Goal: Information Seeking & Learning: Learn about a topic

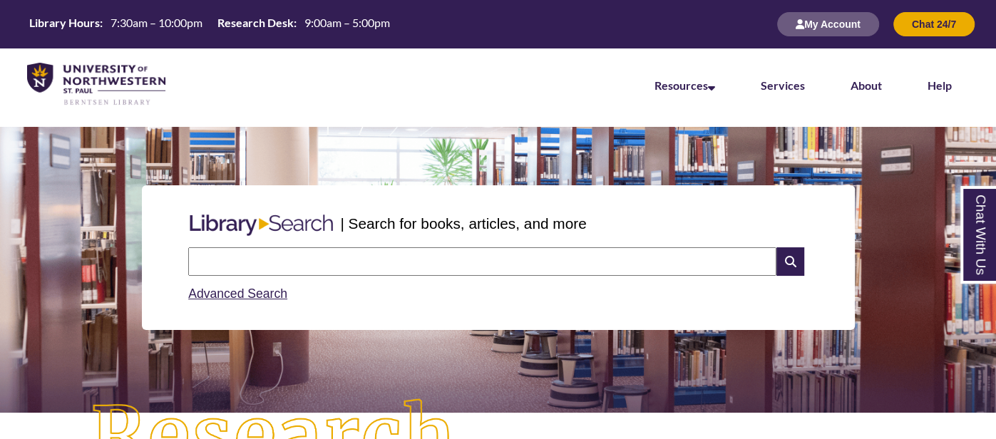
click at [349, 255] on input "text" at bounding box center [482, 261] width 588 height 29
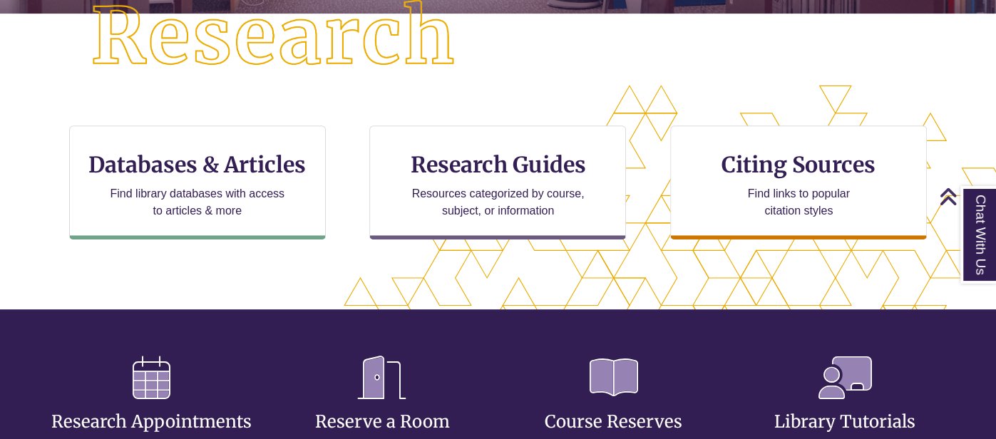
scroll to position [406, 0]
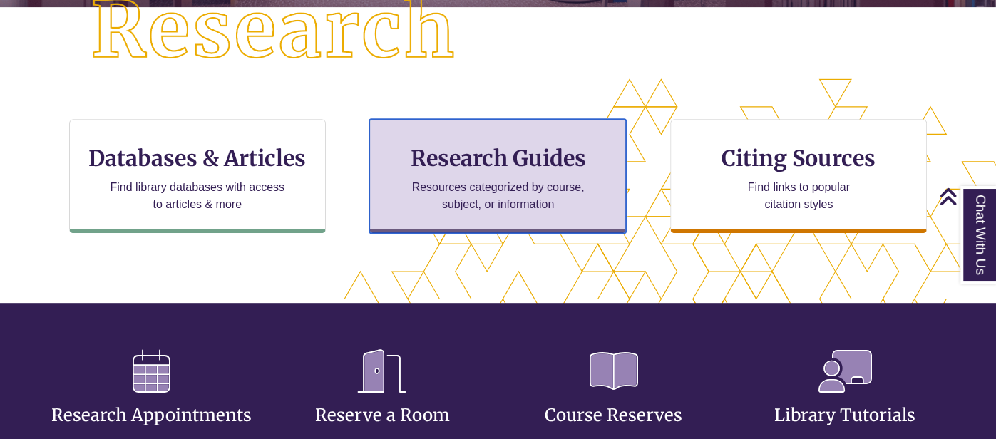
click at [498, 173] on div "Research Guides Resources categorized by course, subject, or information" at bounding box center [497, 176] width 257 height 114
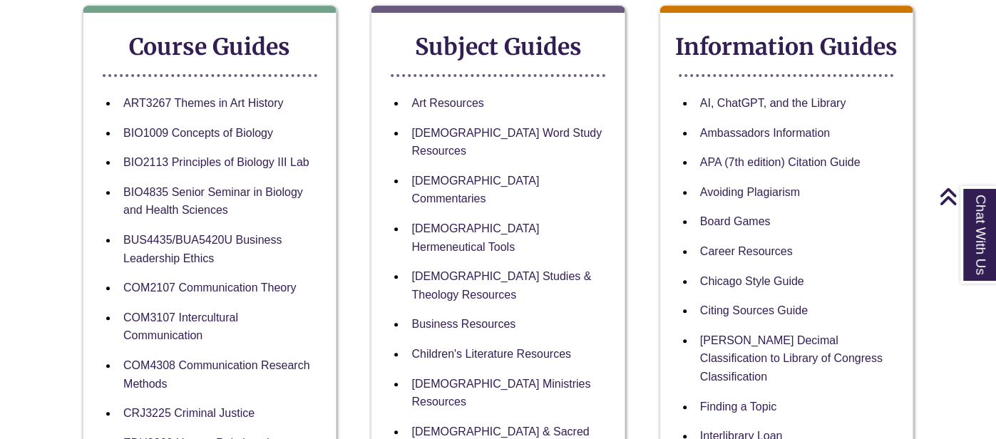
scroll to position [269, 0]
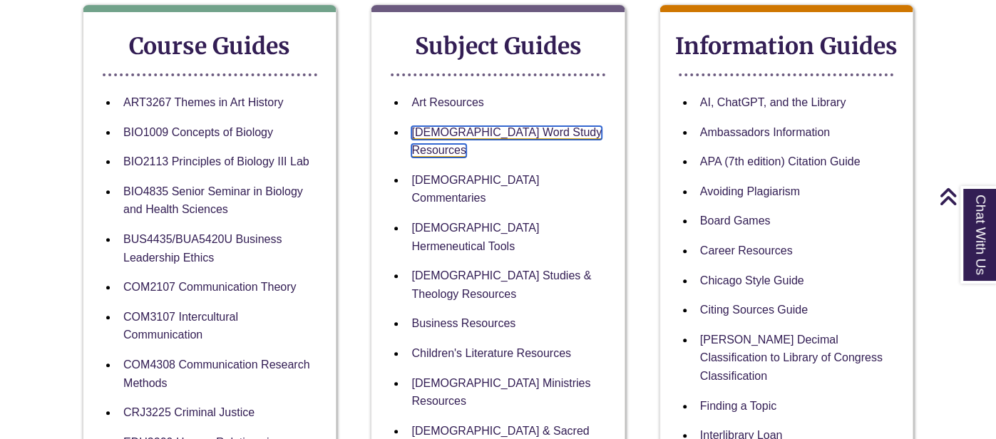
click at [471, 129] on link "[DEMOGRAPHIC_DATA] Word Study Resources" at bounding box center [506, 142] width 190 height 32
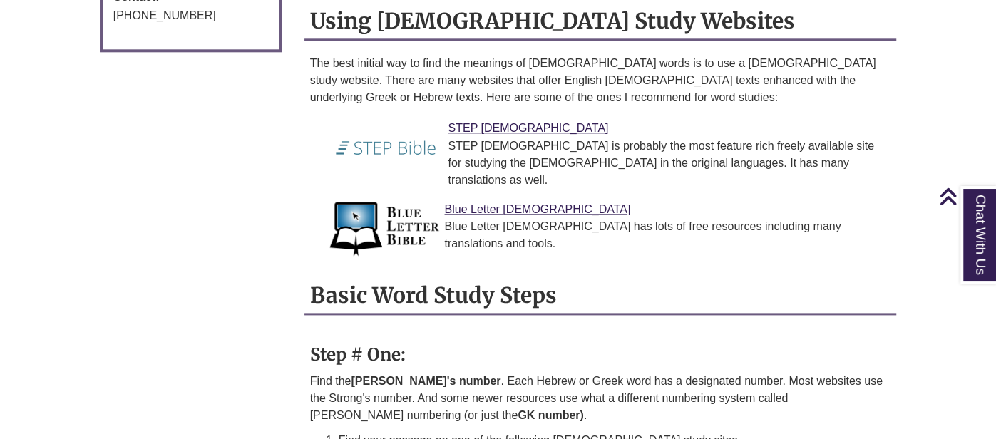
scroll to position [1116, 0]
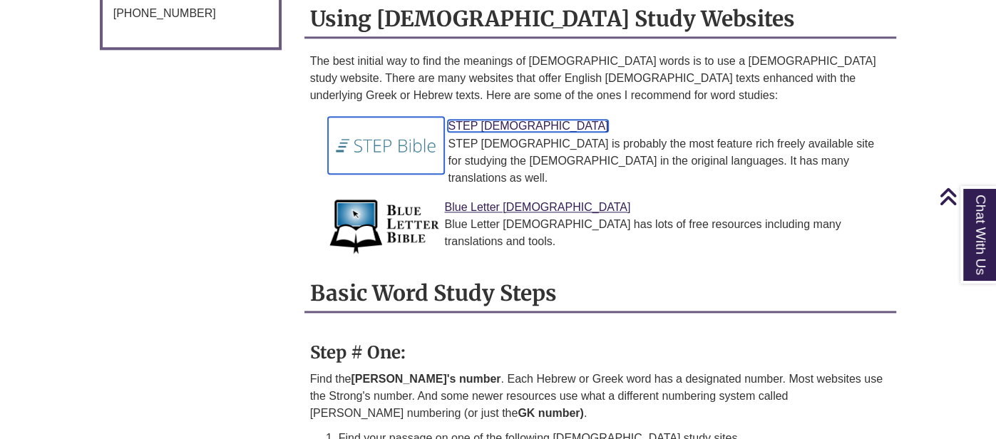
click at [471, 120] on link "STEP [DEMOGRAPHIC_DATA]" at bounding box center [528, 126] width 160 height 12
